Goal: Information Seeking & Learning: Find specific fact

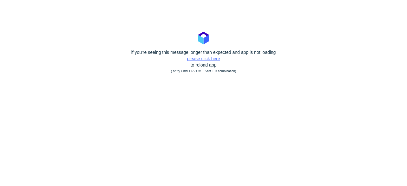
click at [212, 61] on link "please click here" at bounding box center [203, 58] width 33 height 5
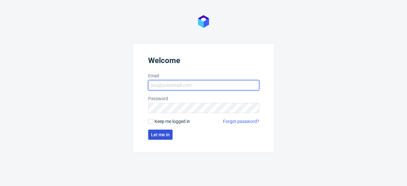
type input "[EMAIL_ADDRESS][DOMAIN_NAME]"
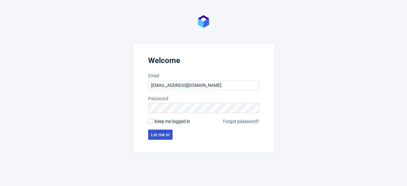
click at [163, 136] on span "Let me in" at bounding box center [160, 135] width 19 height 4
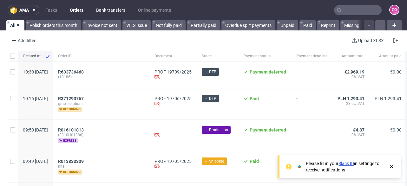
click at [103, 10] on link "Bank transfers" at bounding box center [110, 10] width 37 height 10
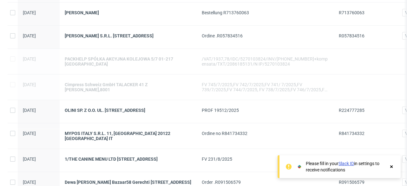
scroll to position [152, 0]
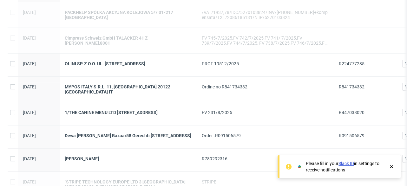
click at [359, 62] on span "R224777285" at bounding box center [352, 63] width 26 height 5
click at [359, 63] on span "R224777285" at bounding box center [352, 63] width 26 height 5
copy span "R224777285"
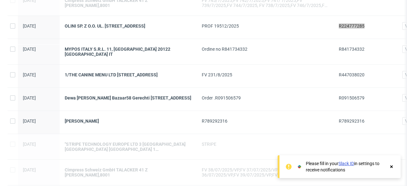
scroll to position [279, 0]
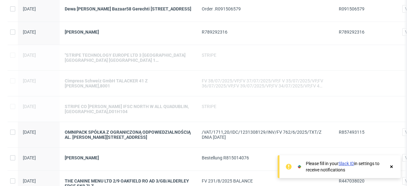
click at [349, 133] on span "R857493115" at bounding box center [352, 132] width 26 height 5
copy span "R857493115"
click at [188, 147] on div "OMNIPACK SPÓŁKA Z OGRANICZONĄ ODPOWIEDZIALNOŚCIĄ AL. [PERSON_NAME][STREET_ADDRE…" at bounding box center [128, 134] width 137 height 25
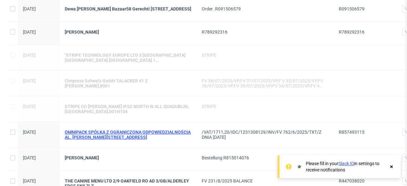
click at [128, 133] on div "OMNIPACK SPÓŁKA Z OGRANICZONĄ ODPOWIEDZIALNOŚCIĄ AL. [PERSON_NAME][STREET_ADDRE…" at bounding box center [128, 135] width 127 height 10
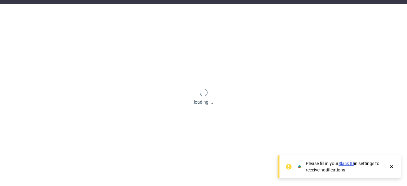
scroll to position [27, 0]
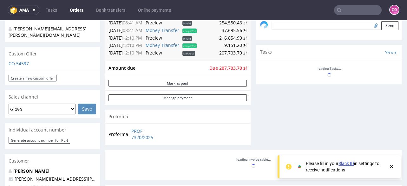
scroll to position [228, 0]
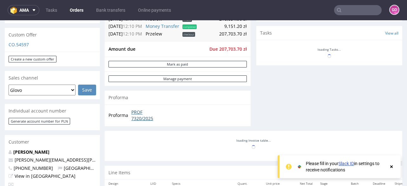
click at [132, 113] on link "PROF 7320/2025" at bounding box center [148, 115] width 34 height 12
click at [106, 10] on link "Bank transfers" at bounding box center [110, 10] width 37 height 10
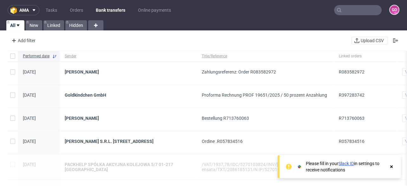
click at [355, 10] on input "text" at bounding box center [358, 10] width 48 height 10
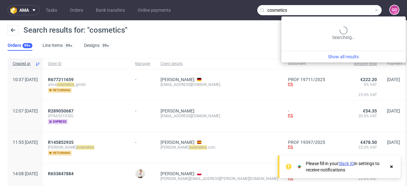
drag, startPoint x: 351, startPoint y: 8, endPoint x: 357, endPoint y: 9, distance: 5.7
click at [351, 8] on input "cosmetics" at bounding box center [319, 10] width 124 height 10
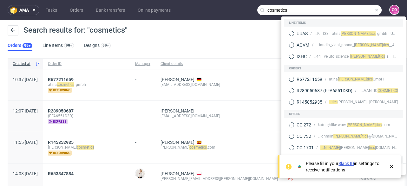
drag, startPoint x: 324, startPoint y: 10, endPoint x: 250, endPoint y: 6, distance: 75.0
click at [250, 6] on nav "ama Tasks Orders Bank transfers Online payments cosmetics GO" at bounding box center [203, 10] width 407 height 20
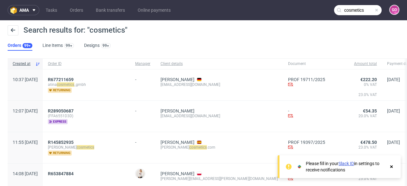
paste input "R091506579"
type input "R091506579"
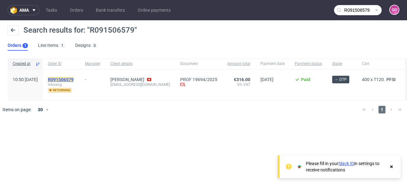
click at [74, 80] on mark "R091506579" at bounding box center [61, 79] width 26 height 5
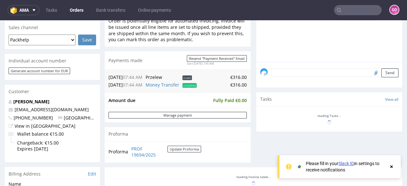
scroll to position [178, 0]
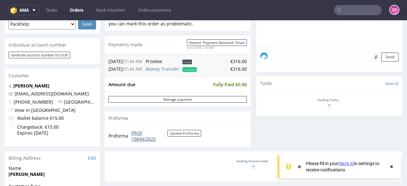
click at [139, 131] on link "PROF 19694/2025" at bounding box center [149, 136] width 36 height 12
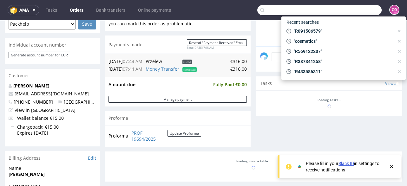
click at [351, 8] on input "text" at bounding box center [319, 10] width 124 height 10
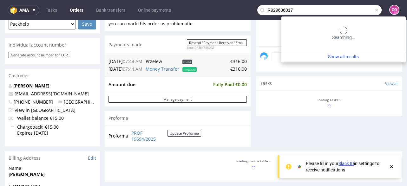
type input "R929636017"
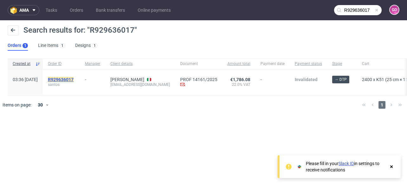
click at [74, 80] on mark "R929636017" at bounding box center [61, 79] width 26 height 5
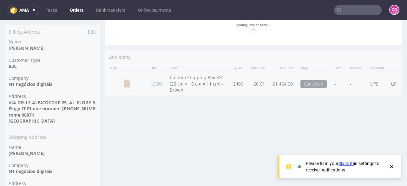
scroll to position [313, 0]
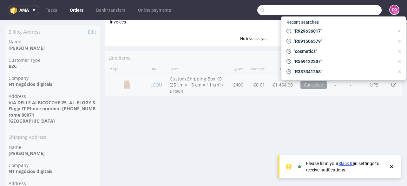
click at [349, 7] on input "text" at bounding box center [319, 10] width 124 height 10
paste input "R238069165"
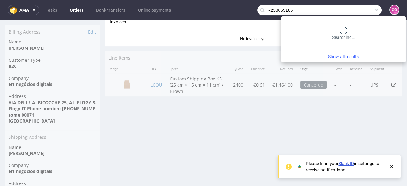
type input "R238069165"
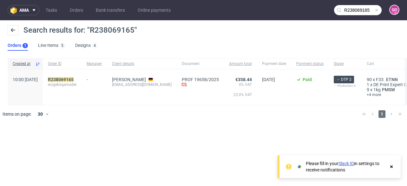
click at [78, 76] on div "R238069165 erzgebirgsmadel" at bounding box center [62, 87] width 39 height 36
click at [74, 77] on mark "R238069165" at bounding box center [61, 79] width 26 height 5
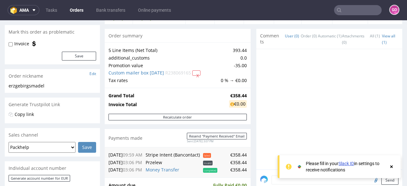
scroll to position [228, 0]
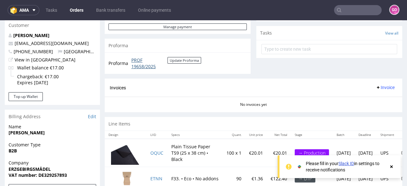
click at [143, 61] on link "PROF 19658/2025" at bounding box center [149, 63] width 36 height 12
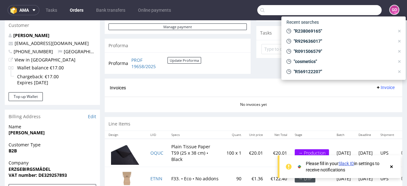
click at [352, 14] on input "text" at bounding box center [319, 10] width 124 height 10
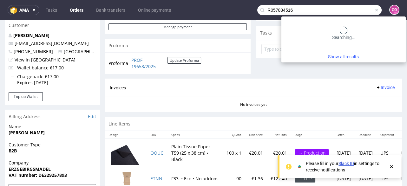
type input "R057834516"
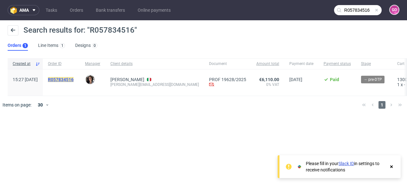
click at [69, 81] on mark "R057834516" at bounding box center [61, 79] width 26 height 5
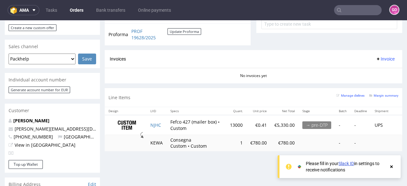
scroll to position [254, 0]
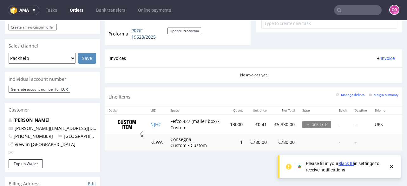
click at [138, 31] on link "PROF 19628/2025" at bounding box center [149, 34] width 36 height 12
click at [105, 11] on link "Bank transfers" at bounding box center [110, 10] width 37 height 10
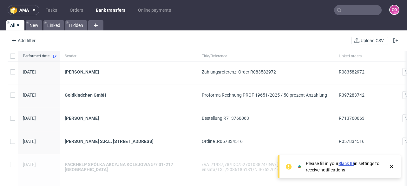
click at [348, 8] on input "text" at bounding box center [358, 10] width 48 height 10
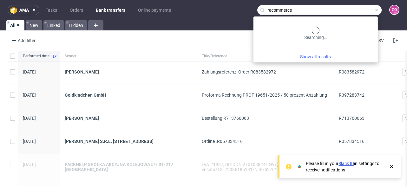
type input "recommerce"
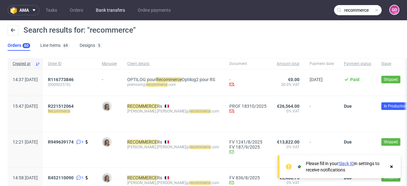
click at [113, 12] on link "Bank transfers" at bounding box center [110, 10] width 37 height 10
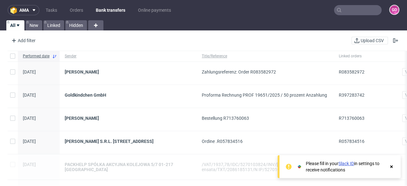
click at [341, 13] on input "text" at bounding box center [358, 10] width 48 height 10
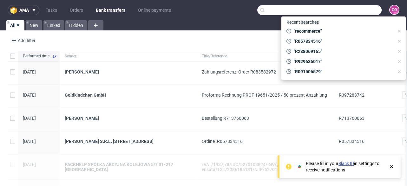
paste input "R587461308"
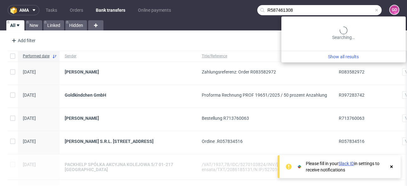
type input "R587461308"
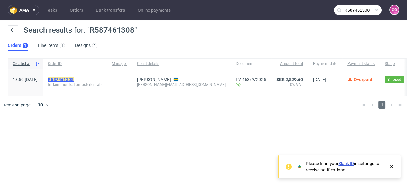
click at [71, 80] on mark "R587461308" at bounding box center [61, 79] width 26 height 5
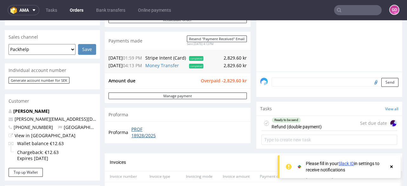
scroll to position [254, 0]
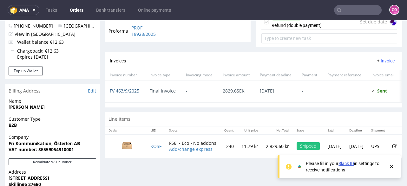
click at [128, 90] on link "FV 463/9/2025" at bounding box center [124, 91] width 29 height 6
